Goal: Information Seeking & Learning: Find specific fact

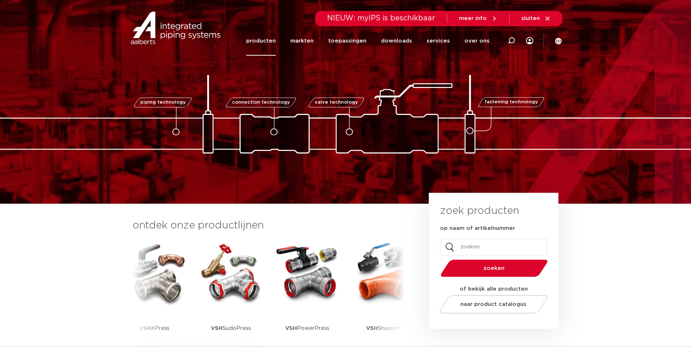
click at [276, 42] on link "producten" at bounding box center [261, 41] width 30 height 30
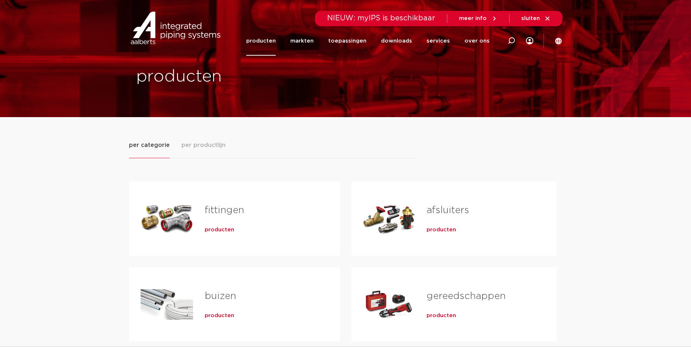
click at [443, 206] on link "afsluiters" at bounding box center [448, 210] width 43 height 9
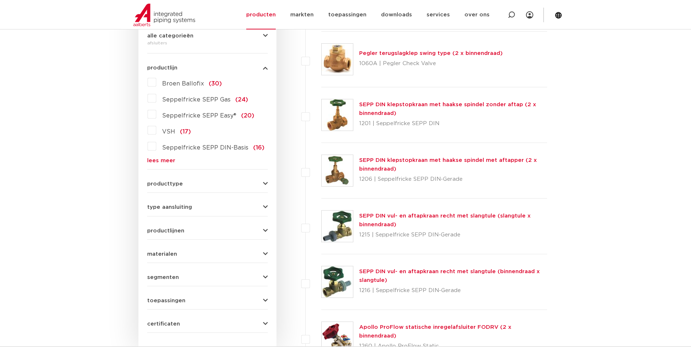
scroll to position [219, 0]
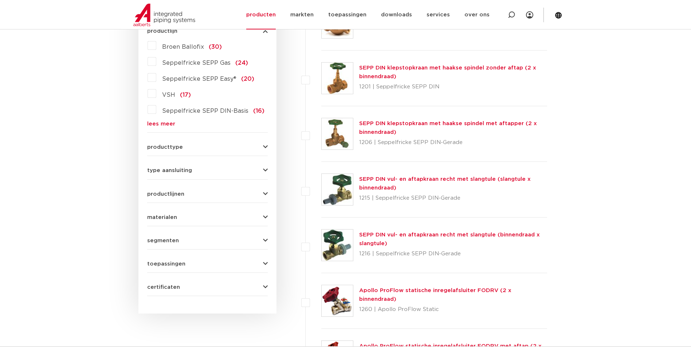
click at [263, 147] on icon "button" at bounding box center [265, 147] width 5 height 5
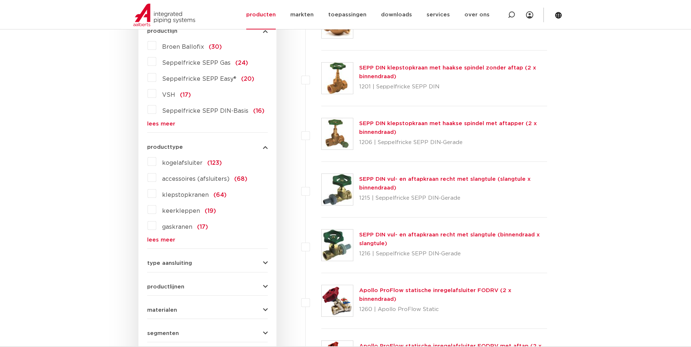
click at [176, 227] on span "gaskranen" at bounding box center [177, 227] width 30 height 6
click at [0, 0] on input "gaskranen (17)" at bounding box center [0, 0] width 0 height 0
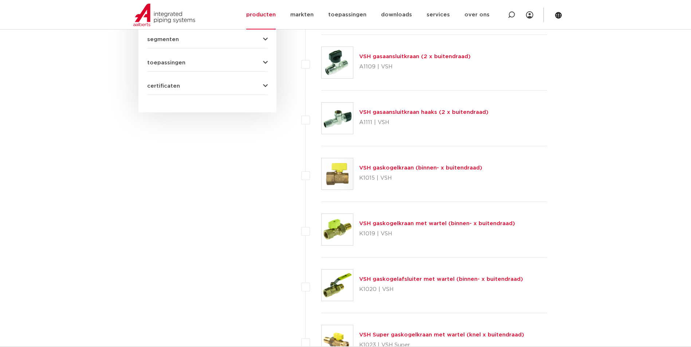
scroll to position [692, 0]
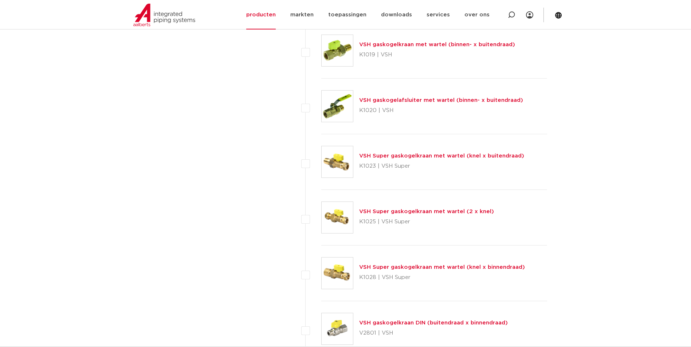
click at [469, 98] on link "VSH gaskogelafsluiter met wartel (binnen- x buitendraad)" at bounding box center [441, 100] width 164 height 5
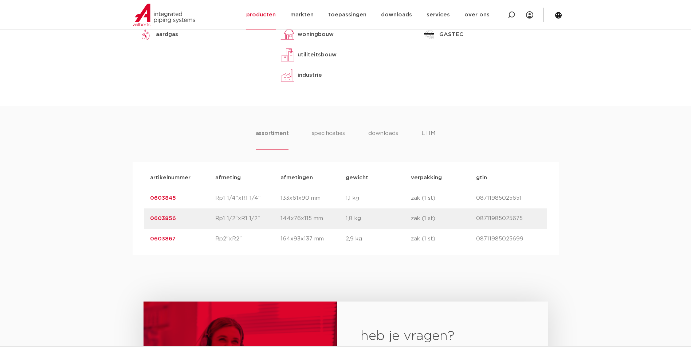
scroll to position [364, 0]
drag, startPoint x: 179, startPoint y: 239, endPoint x: 182, endPoint y: 240, distance: 3.8
click at [182, 240] on p "0603867" at bounding box center [182, 238] width 65 height 9
drag, startPoint x: 185, startPoint y: 238, endPoint x: 148, endPoint y: 238, distance: 37.5
click at [148, 238] on div "artikelnummer 0603867 afmeting Rp2"xR2" [GEOGRAPHIC_DATA] 164x93x137 mm gewicht…" at bounding box center [345, 238] width 403 height 20
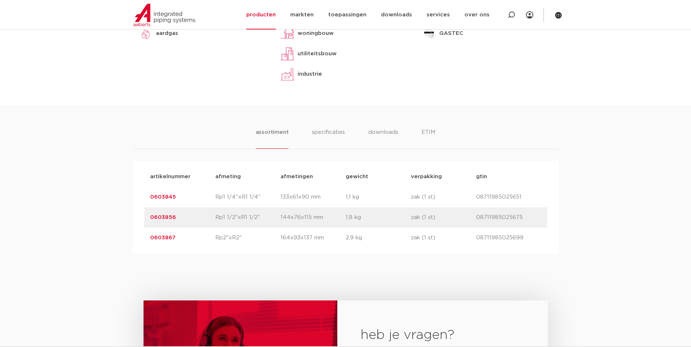
drag, startPoint x: 148, startPoint y: 238, endPoint x: 166, endPoint y: 239, distance: 18.2
copy link "0603867"
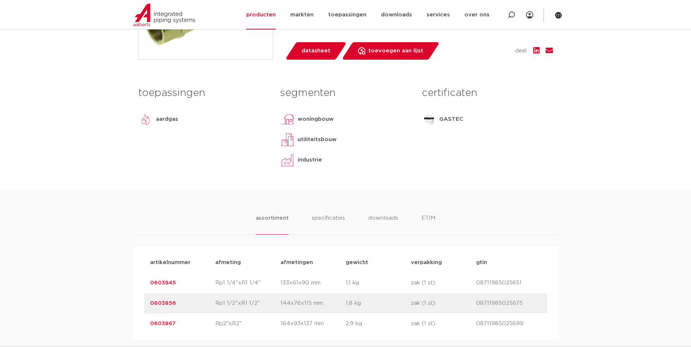
scroll to position [255, 0]
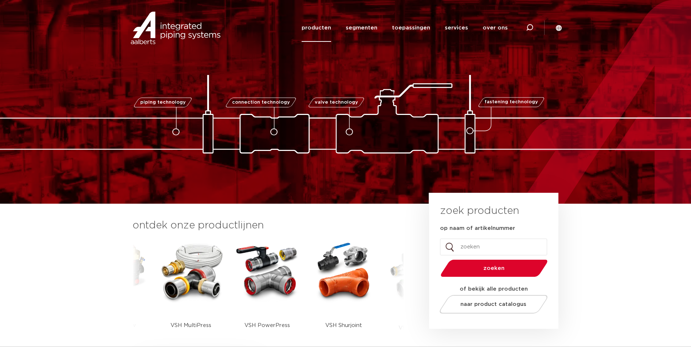
click at [315, 31] on link "producten" at bounding box center [317, 28] width 30 height 28
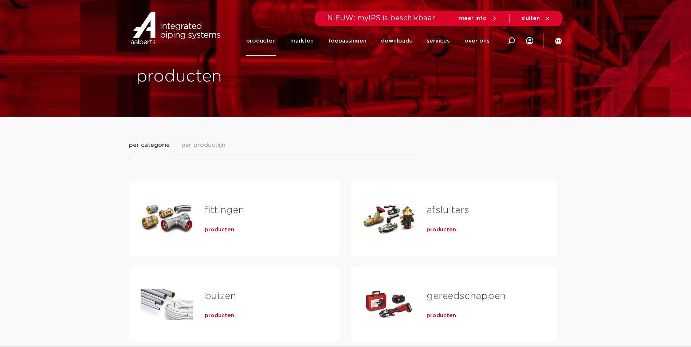
click at [467, 211] on link "afsluiters" at bounding box center [448, 210] width 43 height 9
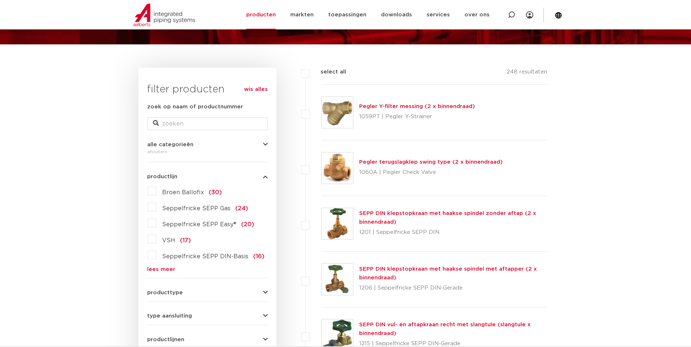
scroll to position [36, 0]
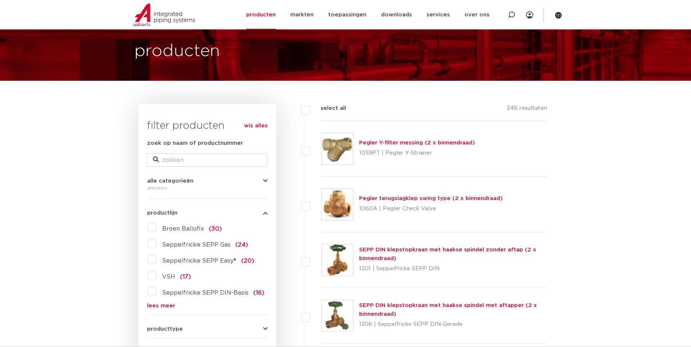
click at [162, 309] on form "zoek op naam of productnummer alle categorieën afsluiters fittingen afsluiters …" at bounding box center [207, 308] width 121 height 339
click at [162, 308] on link "lees meer" at bounding box center [207, 305] width 121 height 5
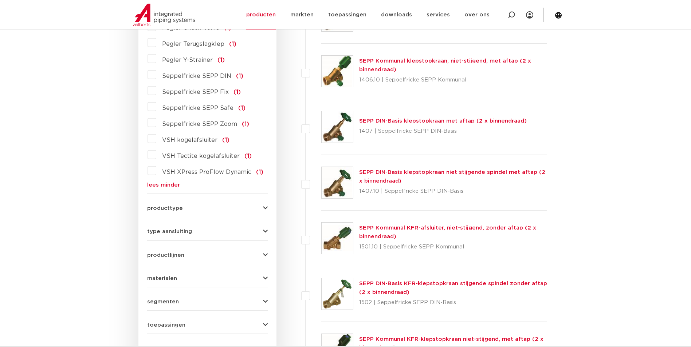
scroll to position [729, 0]
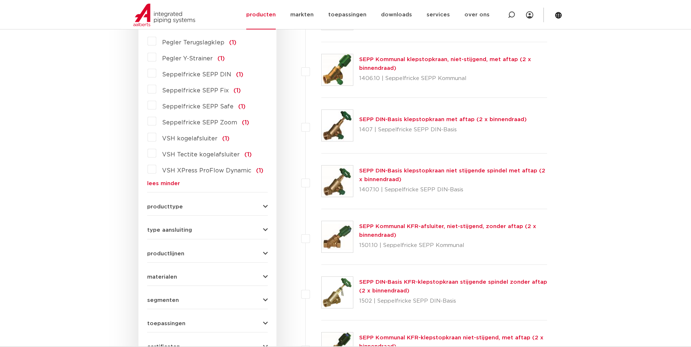
click at [164, 204] on span "producttype" at bounding box center [165, 206] width 36 height 5
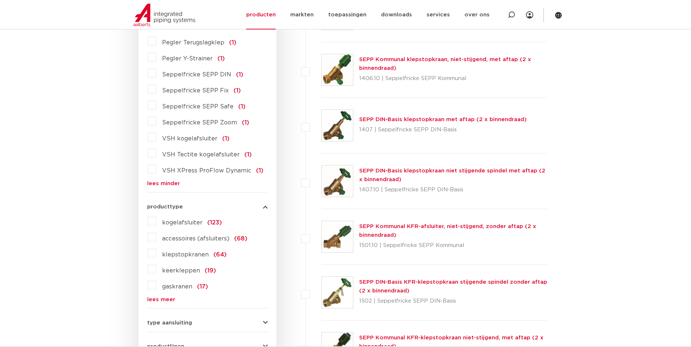
click at [177, 284] on span "gaskranen" at bounding box center [177, 287] width 30 height 6
click at [0, 0] on input "gaskranen (17)" at bounding box center [0, 0] width 0 height 0
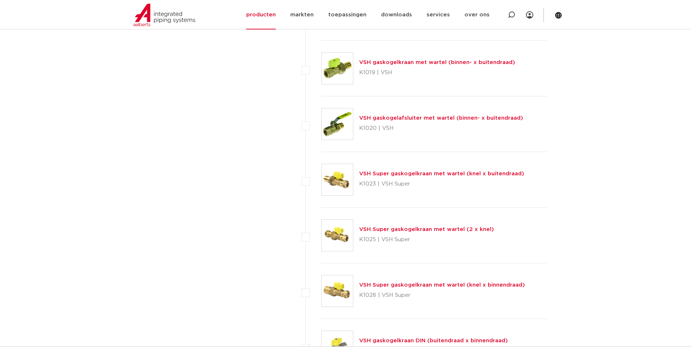
scroll to position [692, 0]
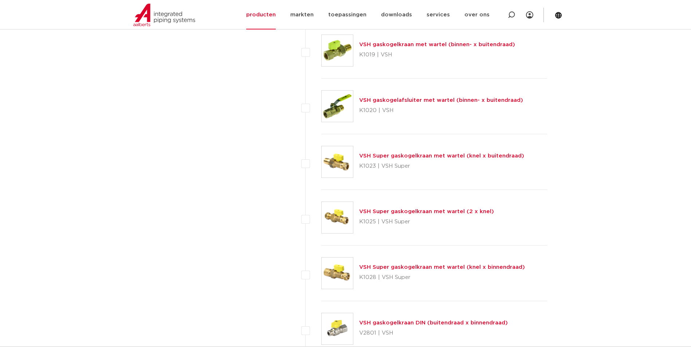
click at [438, 213] on link "VSH Super gaskogelkraan met wartel (2 x knel)" at bounding box center [426, 211] width 135 height 5
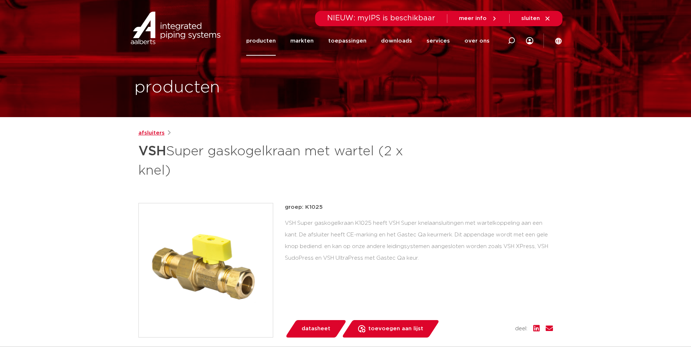
click at [155, 134] on link "afsluiters" at bounding box center [151, 133] width 26 height 9
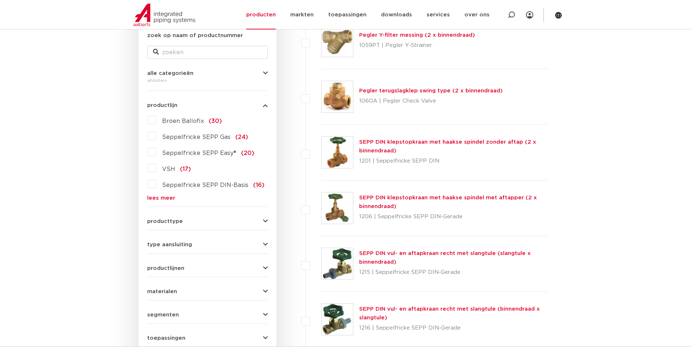
scroll to position [146, 0]
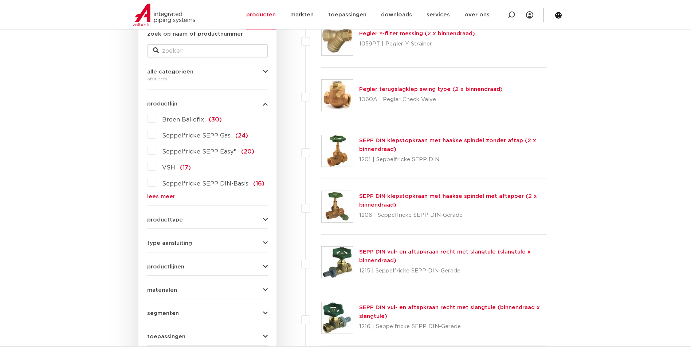
click at [263, 216] on div "producttype kogelafsluiter (123) accessoires (afsluiters) (68) klepstopkranen (…" at bounding box center [207, 217] width 121 height 11
click at [265, 218] on icon "button" at bounding box center [265, 219] width 5 height 5
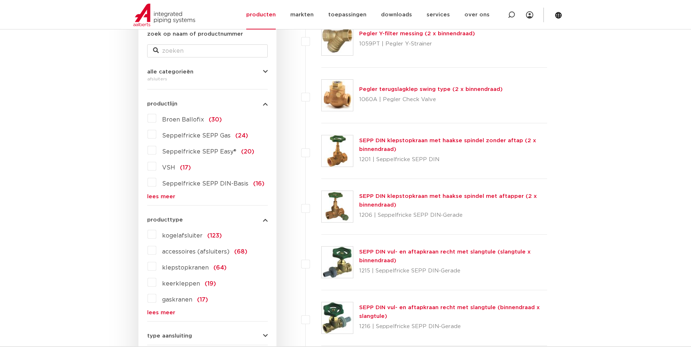
click at [178, 302] on span "gaskranen" at bounding box center [177, 300] width 30 height 6
click at [0, 0] on input "gaskranen (17)" at bounding box center [0, 0] width 0 height 0
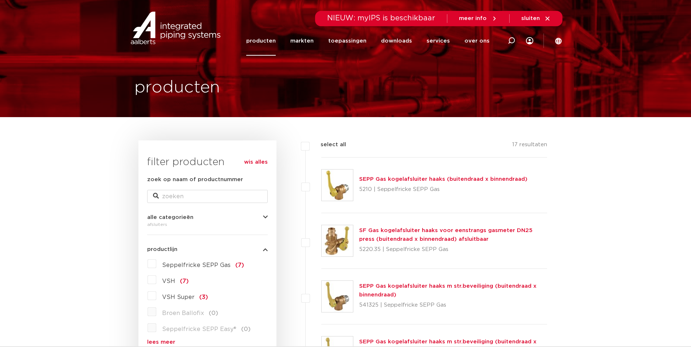
click at [264, 46] on link "producten" at bounding box center [261, 41] width 30 height 30
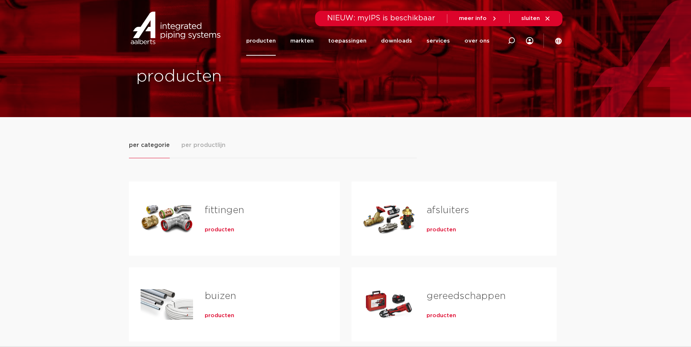
click at [231, 209] on link "fittingen" at bounding box center [224, 210] width 39 height 9
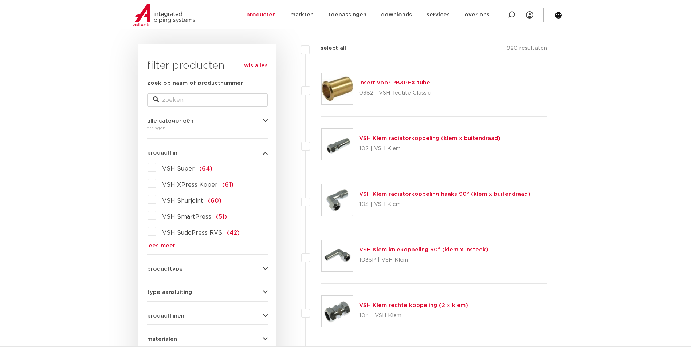
scroll to position [109, 0]
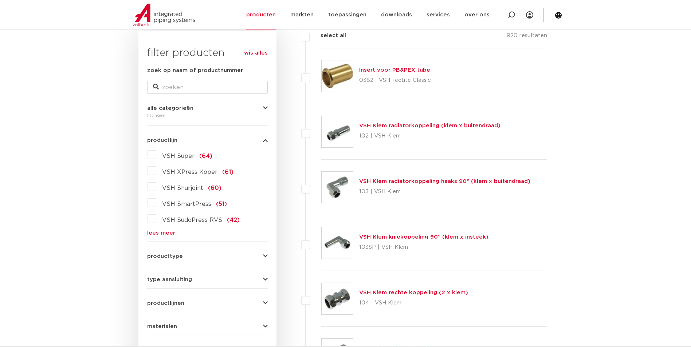
click at [173, 173] on span "VSH XPress Koper" at bounding box center [189, 172] width 55 height 6
click at [0, 0] on input "VSH XPress Koper (61)" at bounding box center [0, 0] width 0 height 0
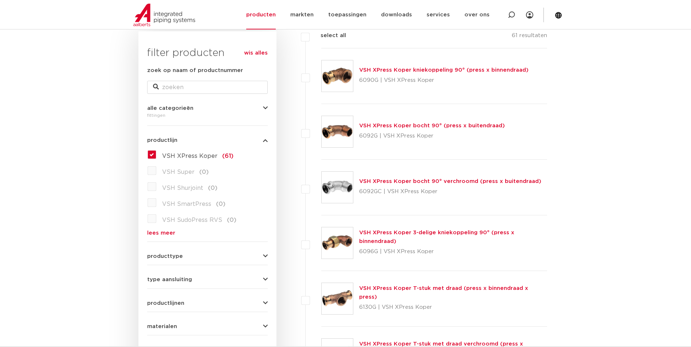
click at [171, 233] on link "lees meer" at bounding box center [207, 233] width 121 height 5
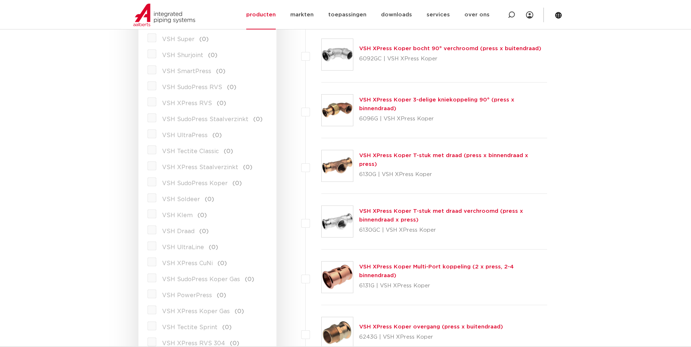
scroll to position [255, 0]
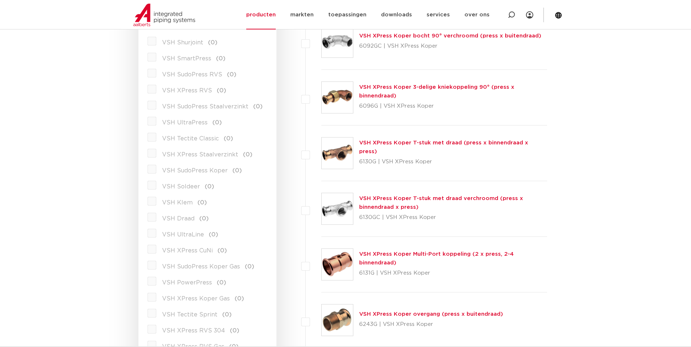
click at [190, 300] on span "VSH XPress Koper Gas" at bounding box center [196, 299] width 68 height 6
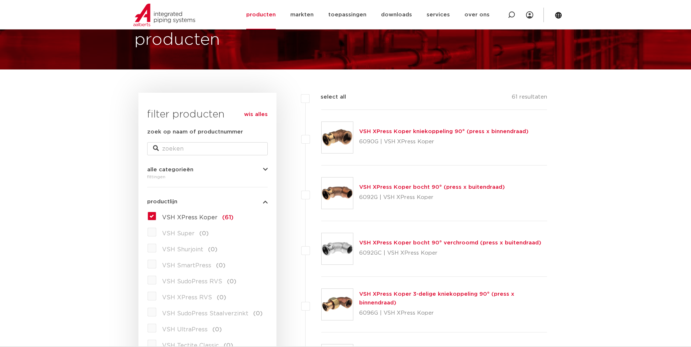
scroll to position [36, 0]
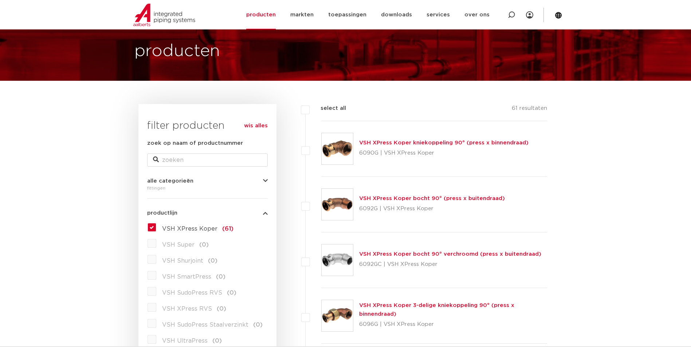
click at [178, 228] on span "VSH XPress Koper" at bounding box center [189, 229] width 55 height 6
click at [0, 0] on input "VSH XPress Koper (61)" at bounding box center [0, 0] width 0 height 0
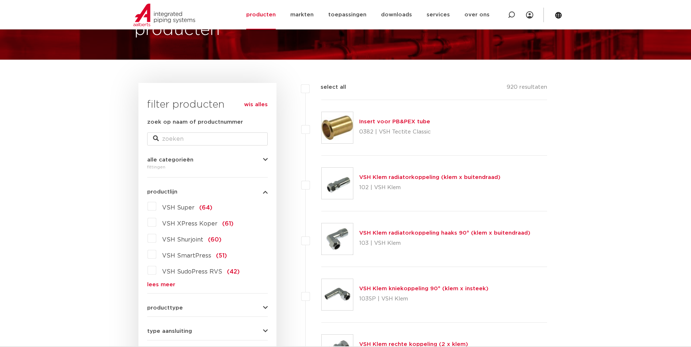
scroll to position [146, 0]
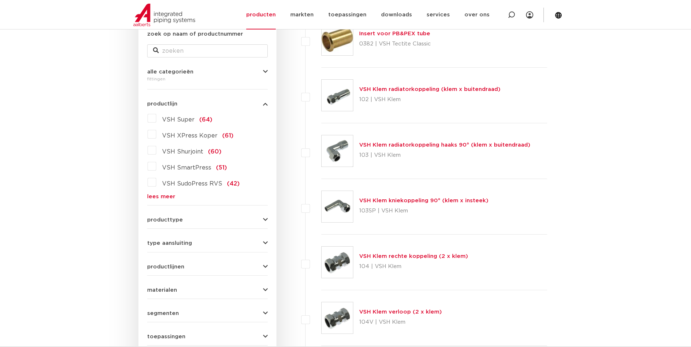
click at [166, 199] on link "lees meer" at bounding box center [207, 196] width 121 height 5
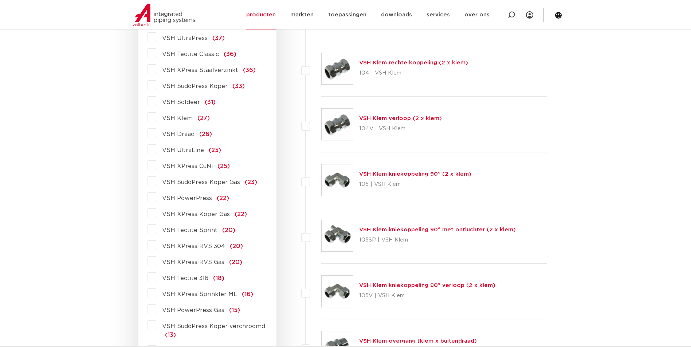
scroll to position [328, 0]
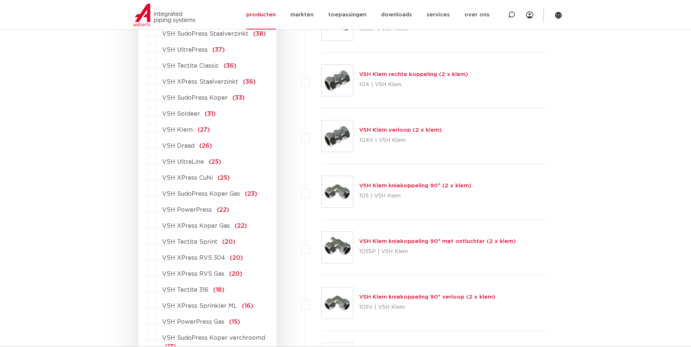
click at [215, 229] on span "VSH XPress Koper Gas" at bounding box center [196, 226] width 68 height 6
click at [0, 0] on input "VSH XPress Koper Gas (22)" at bounding box center [0, 0] width 0 height 0
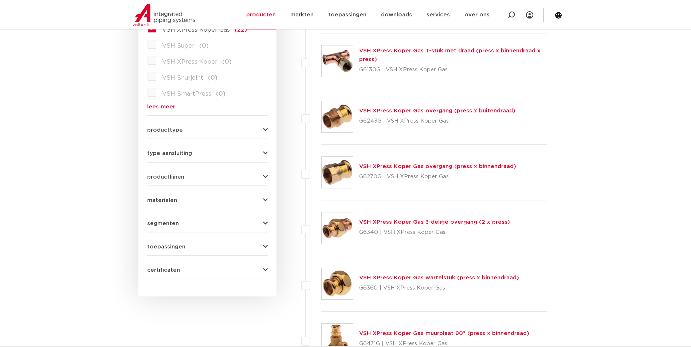
scroll to position [230, 0]
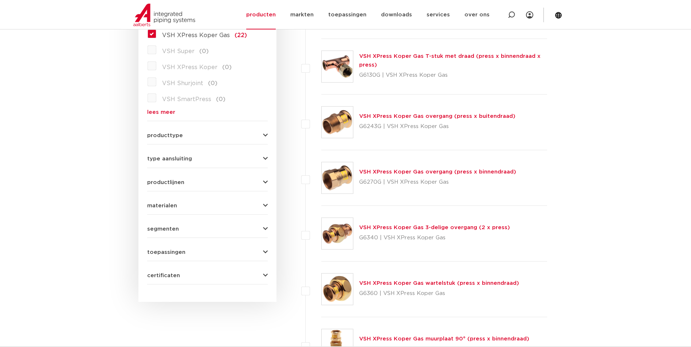
click at [430, 172] on link "VSH XPress Koper Gas overgang (press x binnendraad)" at bounding box center [437, 171] width 157 height 5
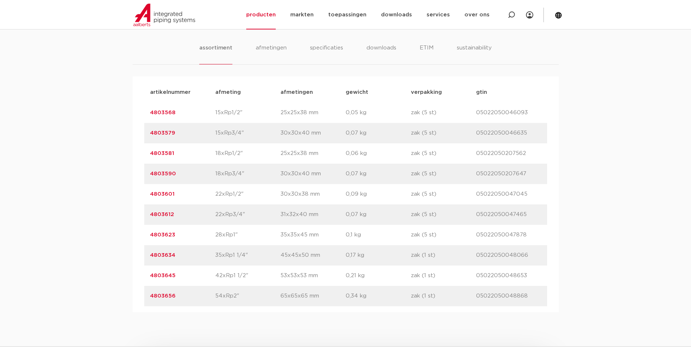
scroll to position [474, 0]
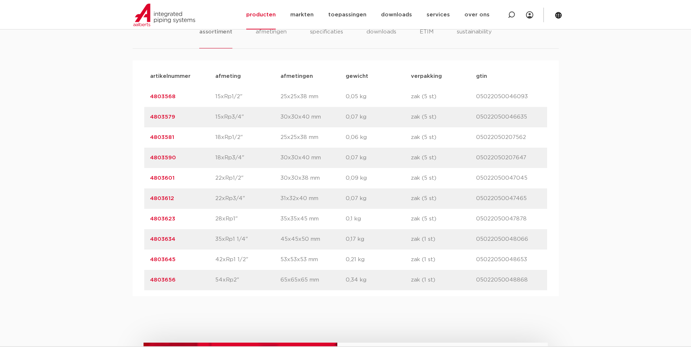
click at [165, 280] on link "4803656" at bounding box center [162, 280] width 25 height 5
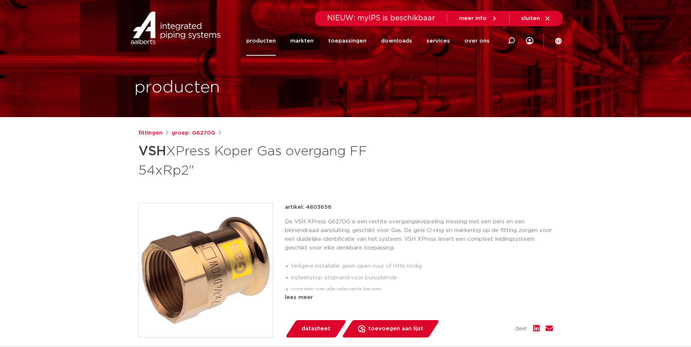
drag, startPoint x: 331, startPoint y: 208, endPoint x: 307, endPoint y: 208, distance: 24.8
click at [307, 208] on div "artikel: 4803656" at bounding box center [419, 207] width 268 height 9
copy p "4803656"
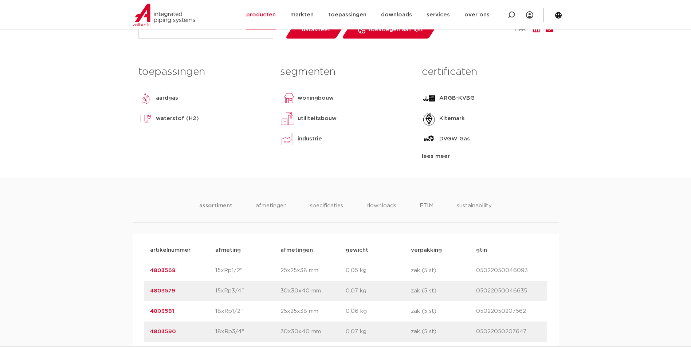
scroll to position [255, 0]
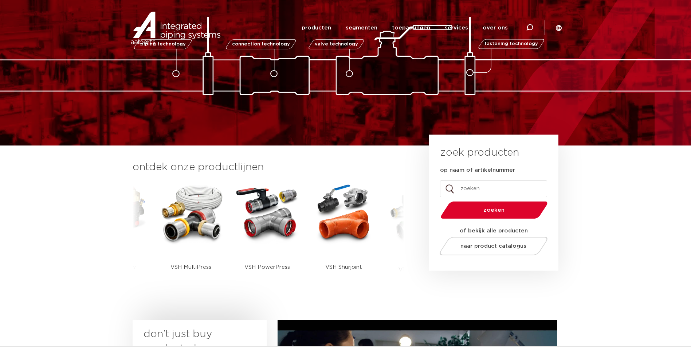
scroll to position [48, 0]
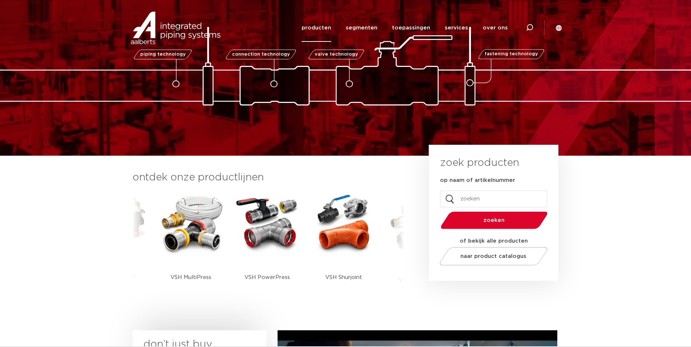
click at [329, 29] on link "producten" at bounding box center [317, 28] width 30 height 28
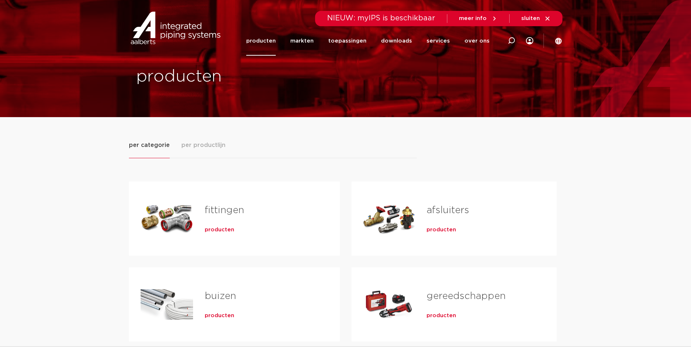
click at [223, 218] on h2 "fittingen" at bounding box center [261, 212] width 112 height 17
click at [235, 212] on link "fittingen" at bounding box center [224, 210] width 39 height 9
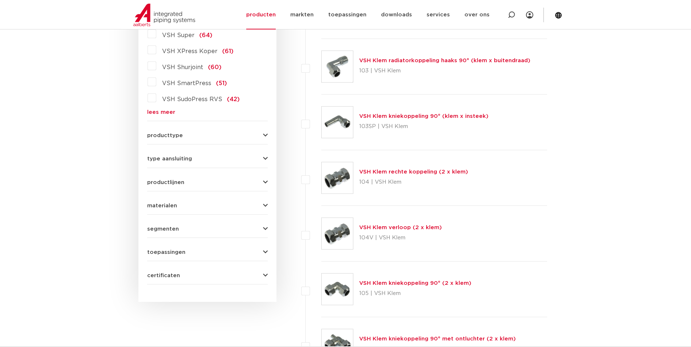
click at [158, 110] on link "lees meer" at bounding box center [207, 112] width 121 height 5
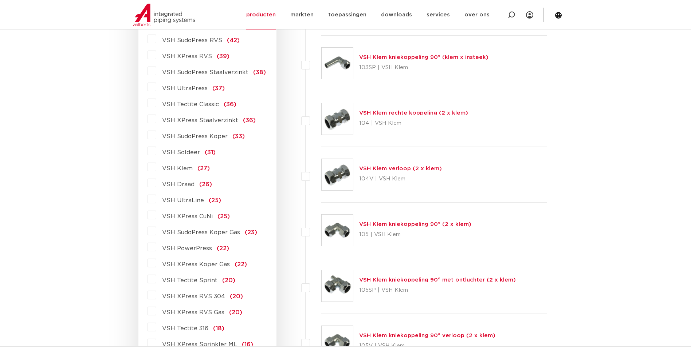
scroll to position [303, 0]
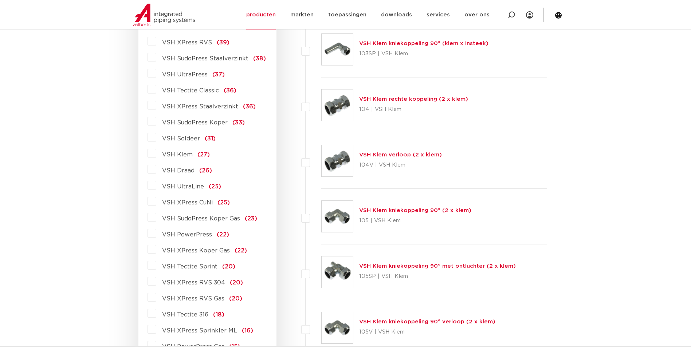
click at [204, 250] on span "VSH XPress Koper Gas" at bounding box center [196, 251] width 68 height 6
click at [0, 0] on input "VSH XPress Koper Gas (22)" at bounding box center [0, 0] width 0 height 0
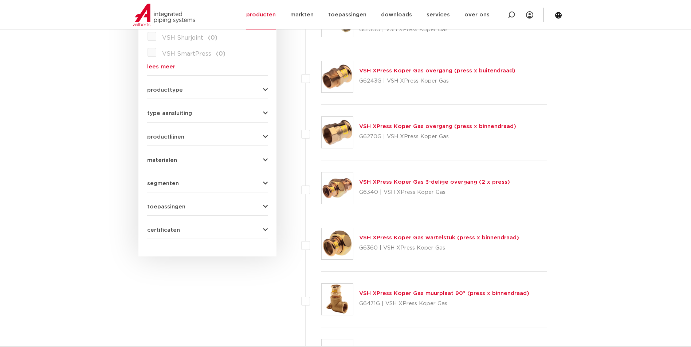
scroll to position [230, 0]
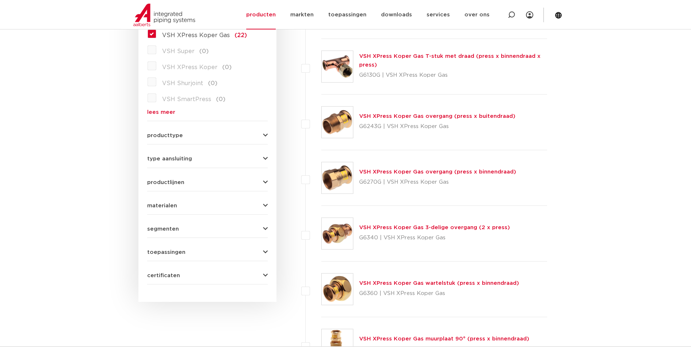
click at [383, 114] on link "VSH XPress Koper Gas overgang (press x buitendraad)" at bounding box center [437, 116] width 156 height 5
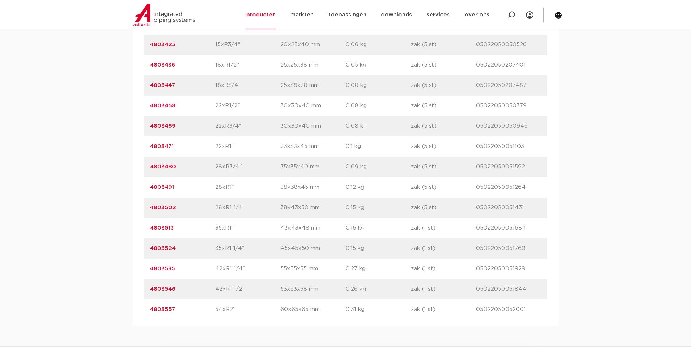
scroll to position [546, 0]
drag, startPoint x: 181, startPoint y: 312, endPoint x: 149, endPoint y: 310, distance: 31.8
click at [149, 310] on div "artikelnummer 4803557 afmeting 54xR2" [GEOGRAPHIC_DATA] 60x65x65 mm gewicht 0,3…" at bounding box center [345, 309] width 403 height 20
drag, startPoint x: 149, startPoint y: 310, endPoint x: 153, endPoint y: 309, distance: 4.0
copy link "4803557"
